Goal: Transaction & Acquisition: Purchase product/service

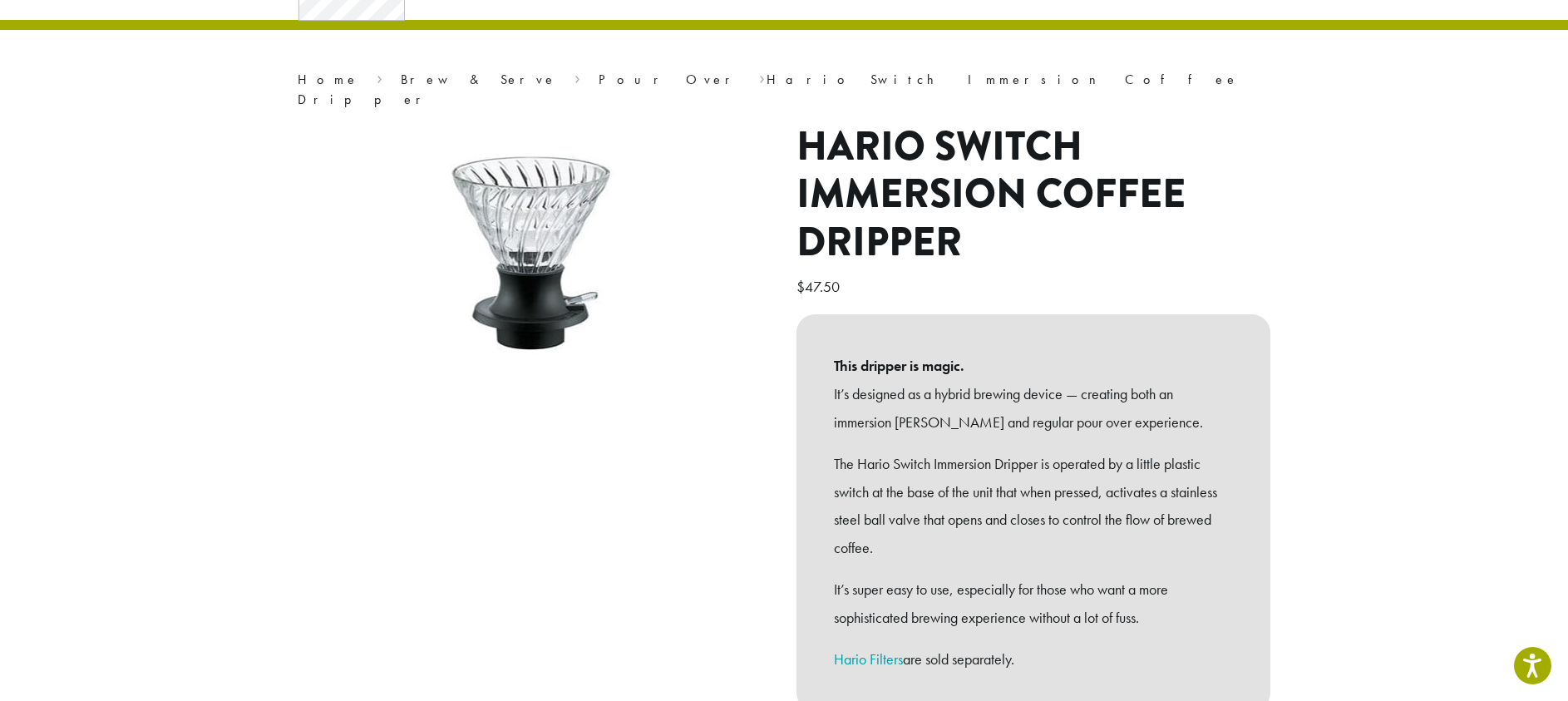
scroll to position [160, 0]
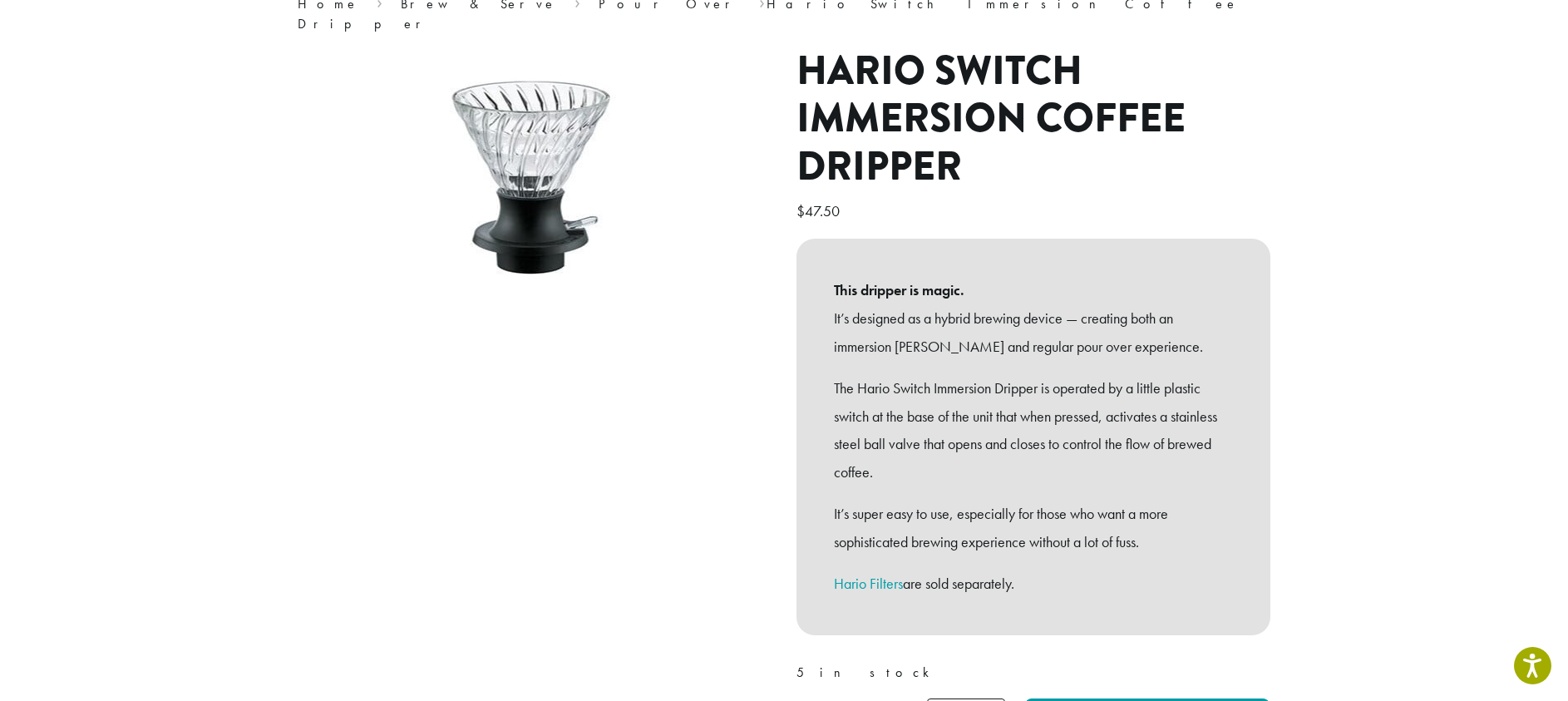
click at [852, 573] on link "Hario Filters" at bounding box center [869, 583] width 69 height 19
